Goal: Information Seeking & Learning: Learn about a topic

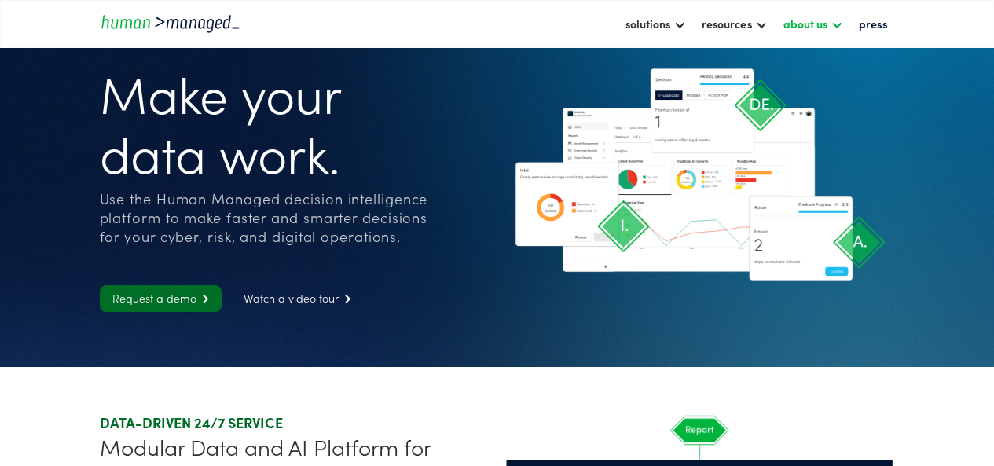
click at [805, 20] on div "about us" at bounding box center [804, 23] width 44 height 19
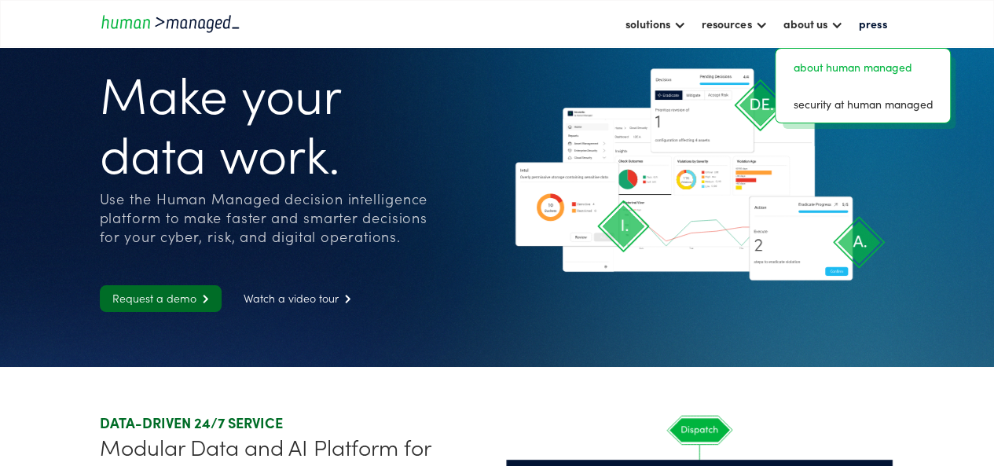
click at [820, 71] on link "about human managed" at bounding box center [863, 67] width 162 height 24
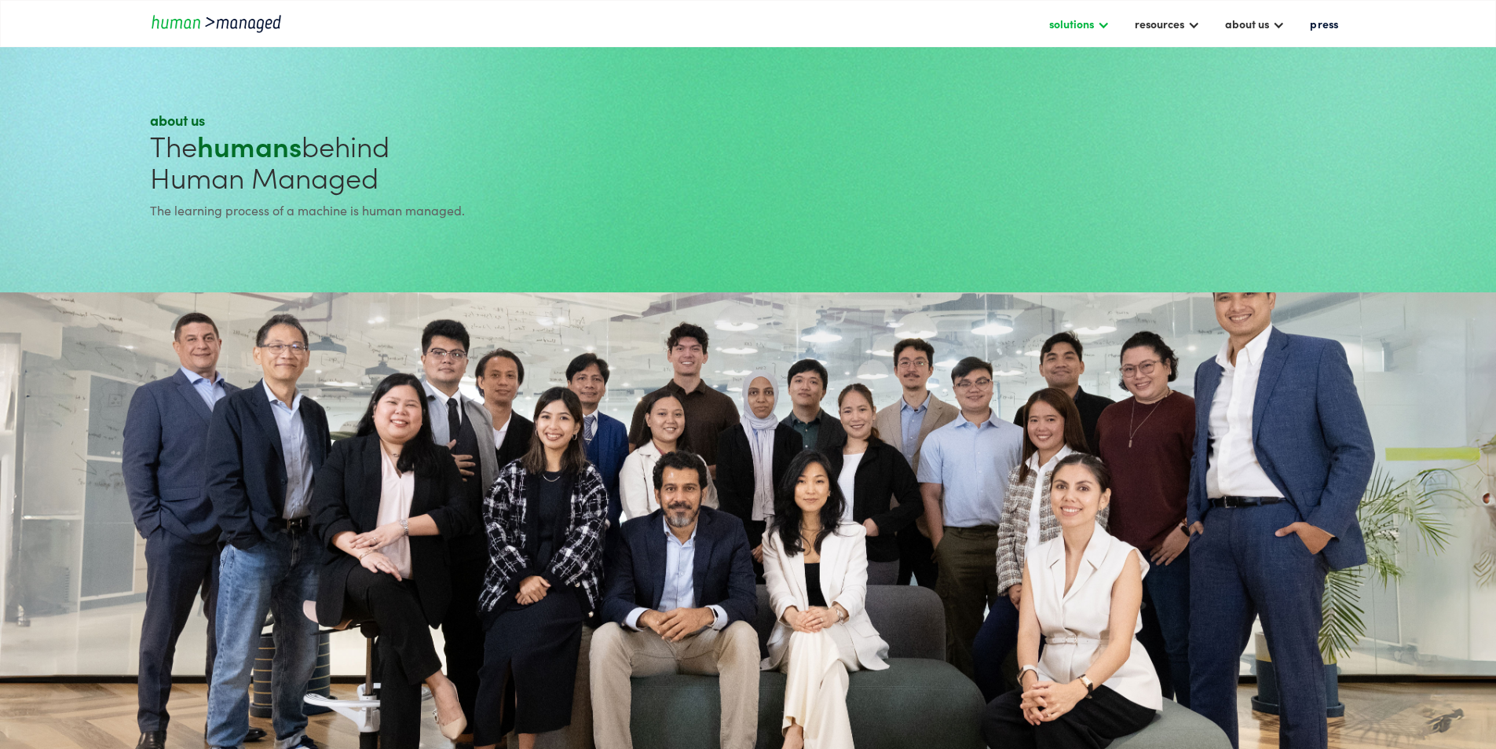
click at [993, 17] on div "solutions" at bounding box center [1071, 23] width 45 height 19
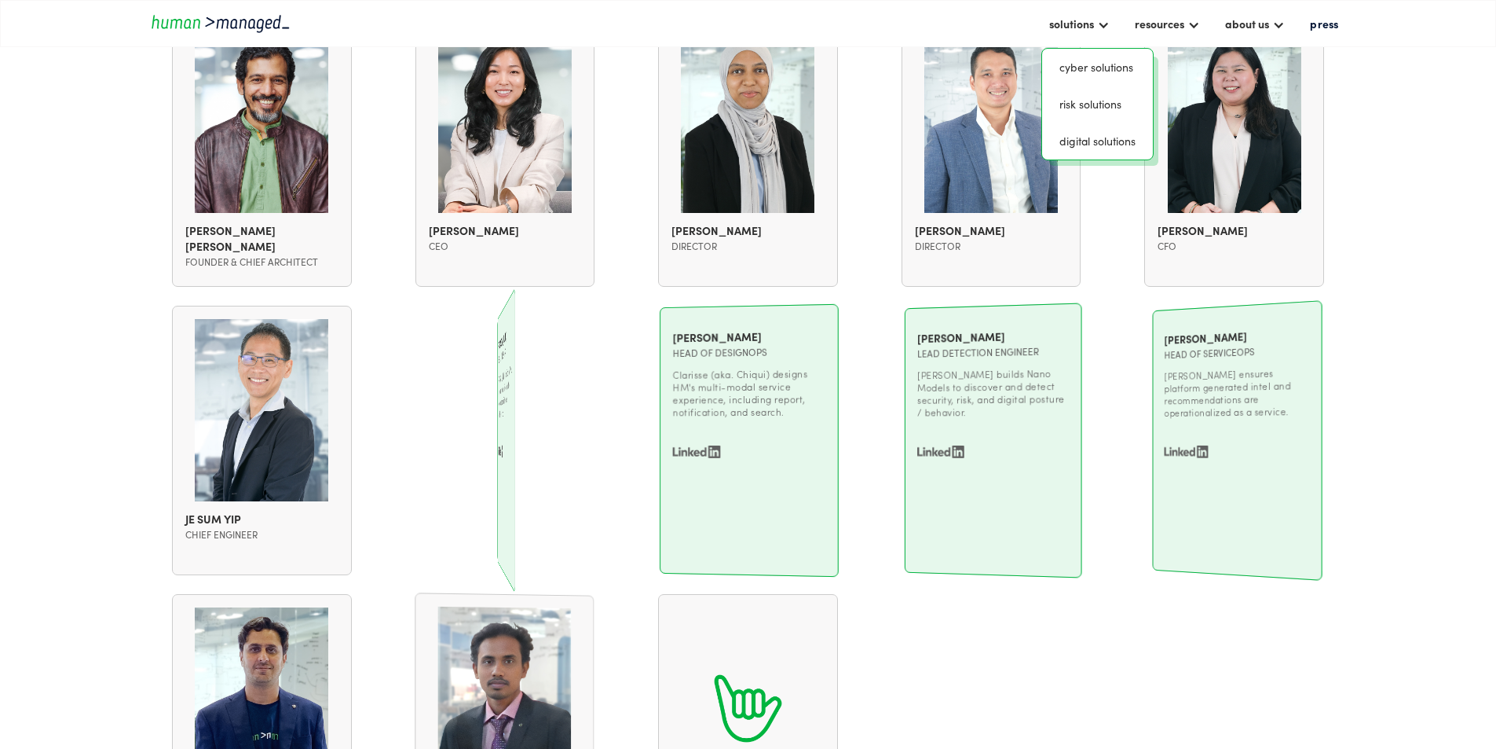
scroll to position [1414, 0]
